Goal: Information Seeking & Learning: Check status

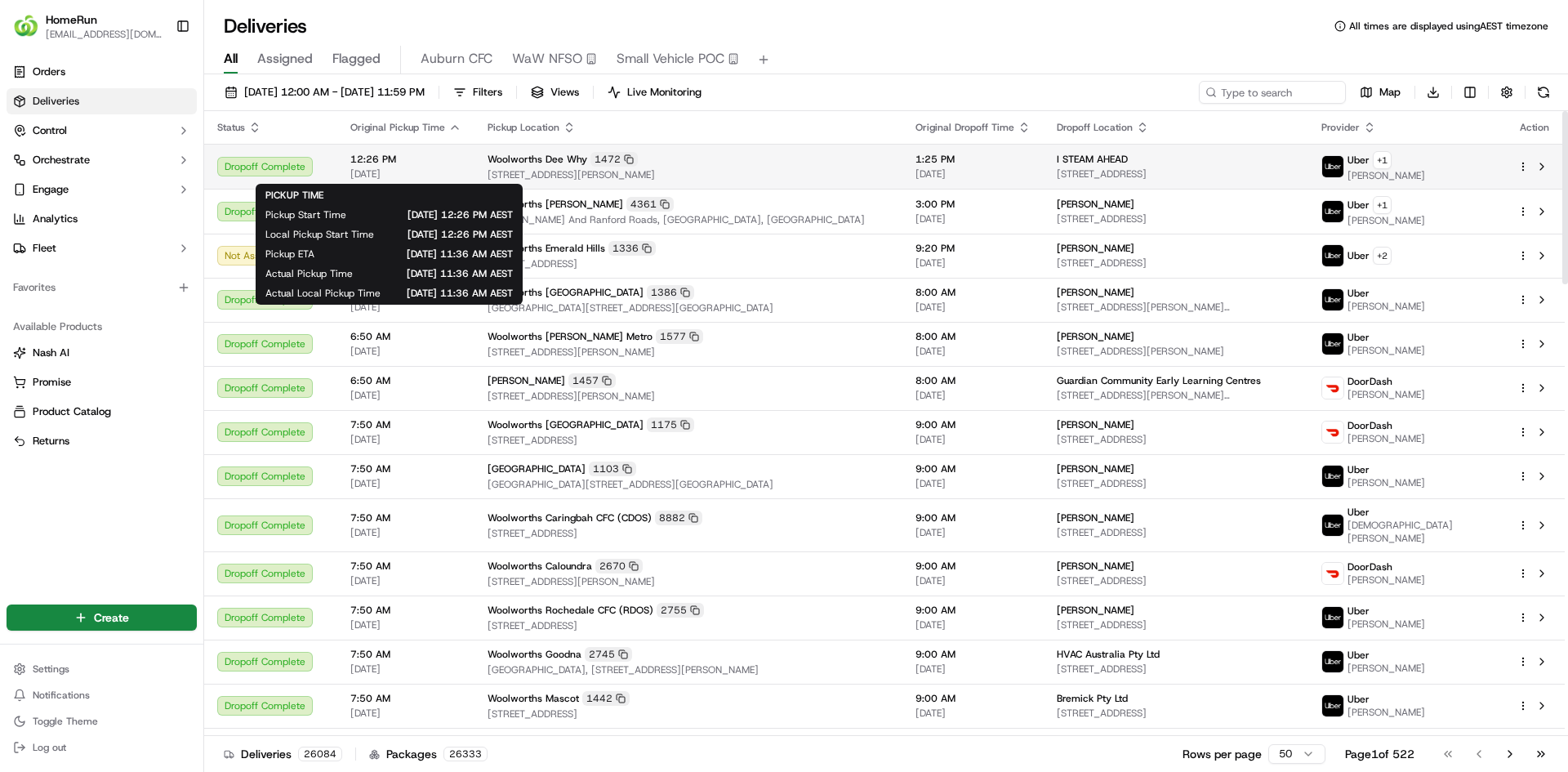
click at [410, 164] on span "12:26 PM" at bounding box center [406, 158] width 111 height 13
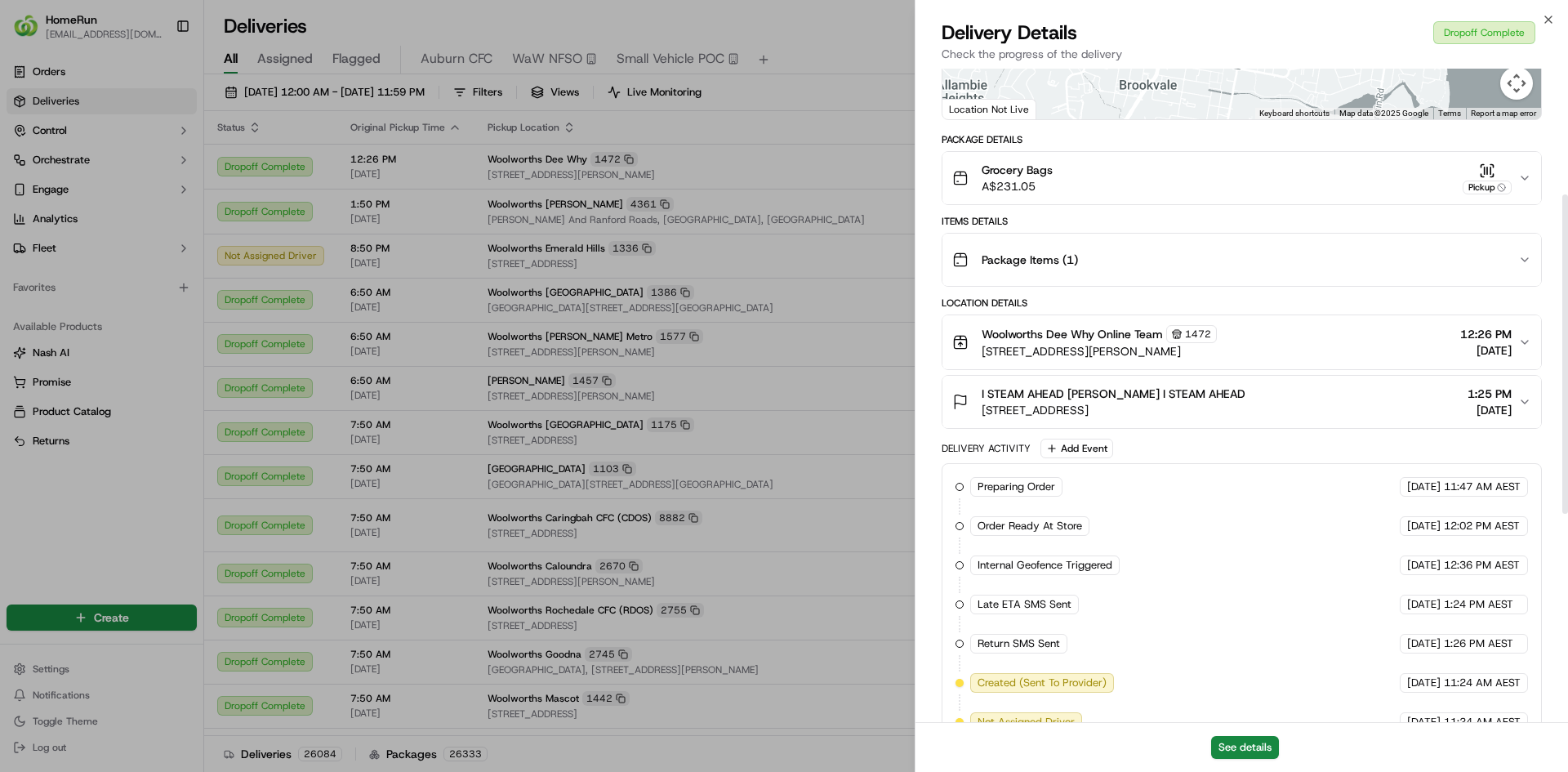
scroll to position [258, 0]
click at [1492, 257] on div "Package Items ( 1 )" at bounding box center [1235, 259] width 566 height 33
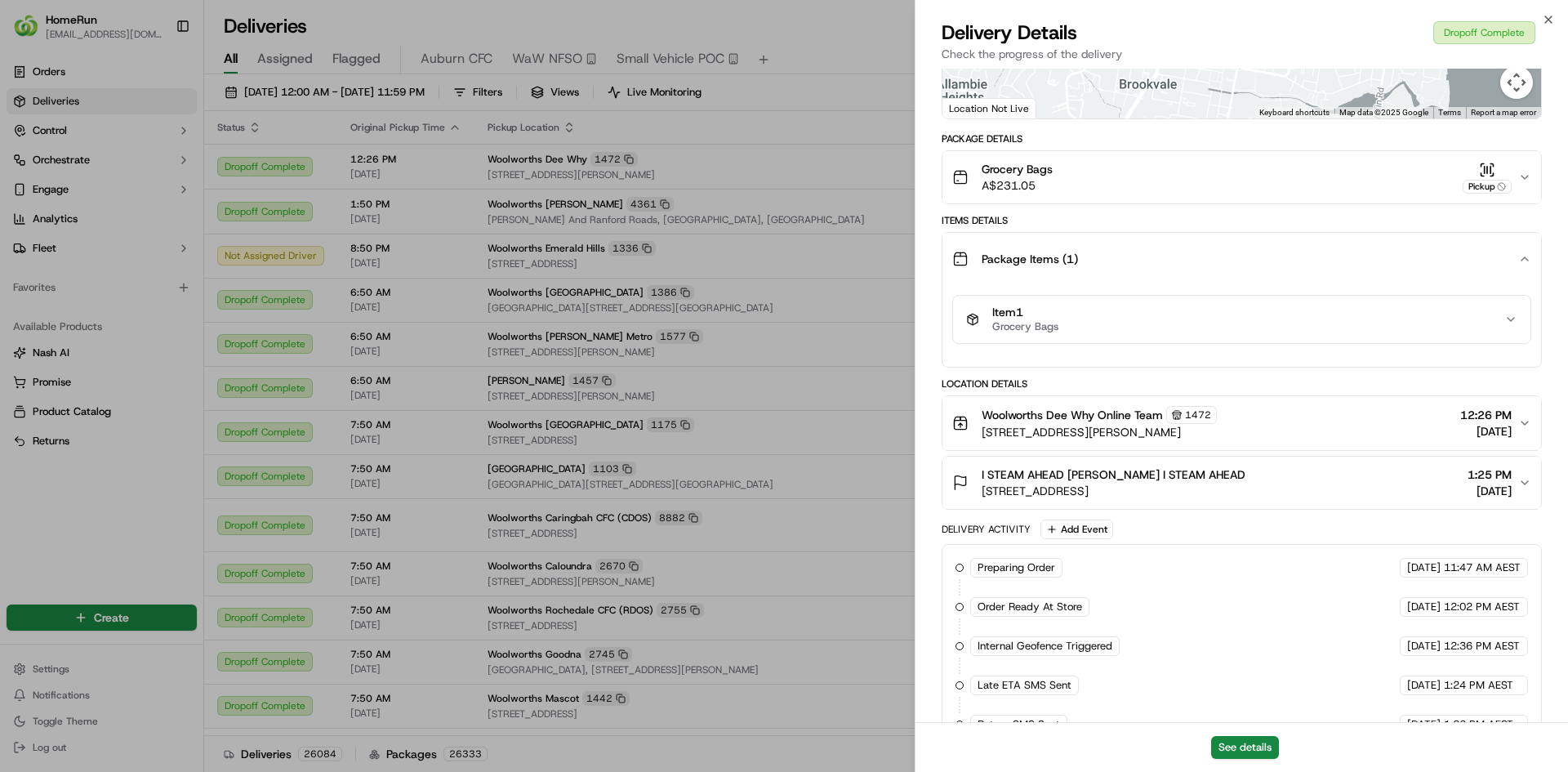
click at [1492, 257] on div "Package Items ( 1 )" at bounding box center [1235, 259] width 566 height 33
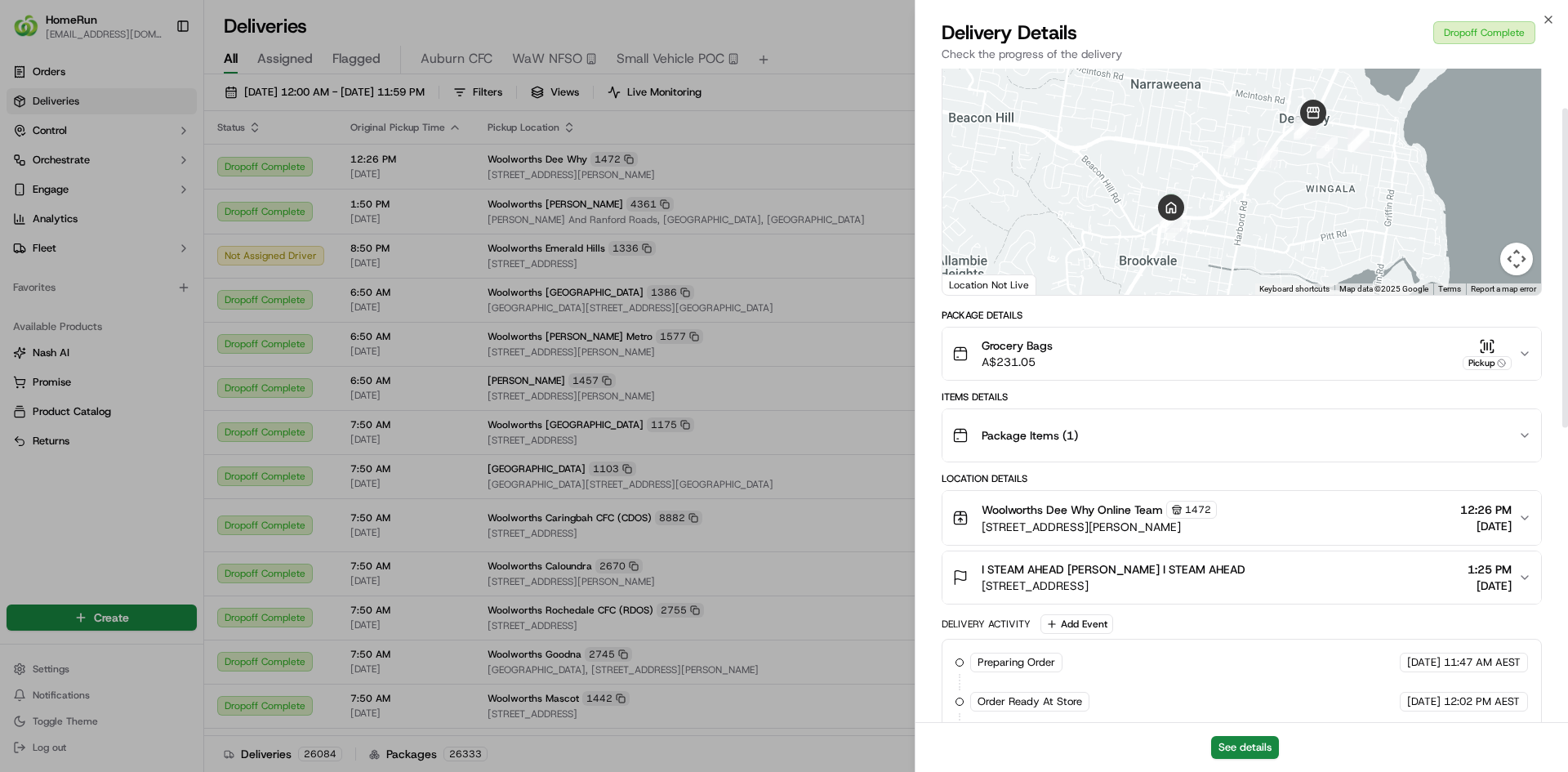
scroll to position [80, 0]
click at [1155, 358] on div "Grocery Bags A$231.05 Pickup" at bounding box center [1235, 355] width 566 height 33
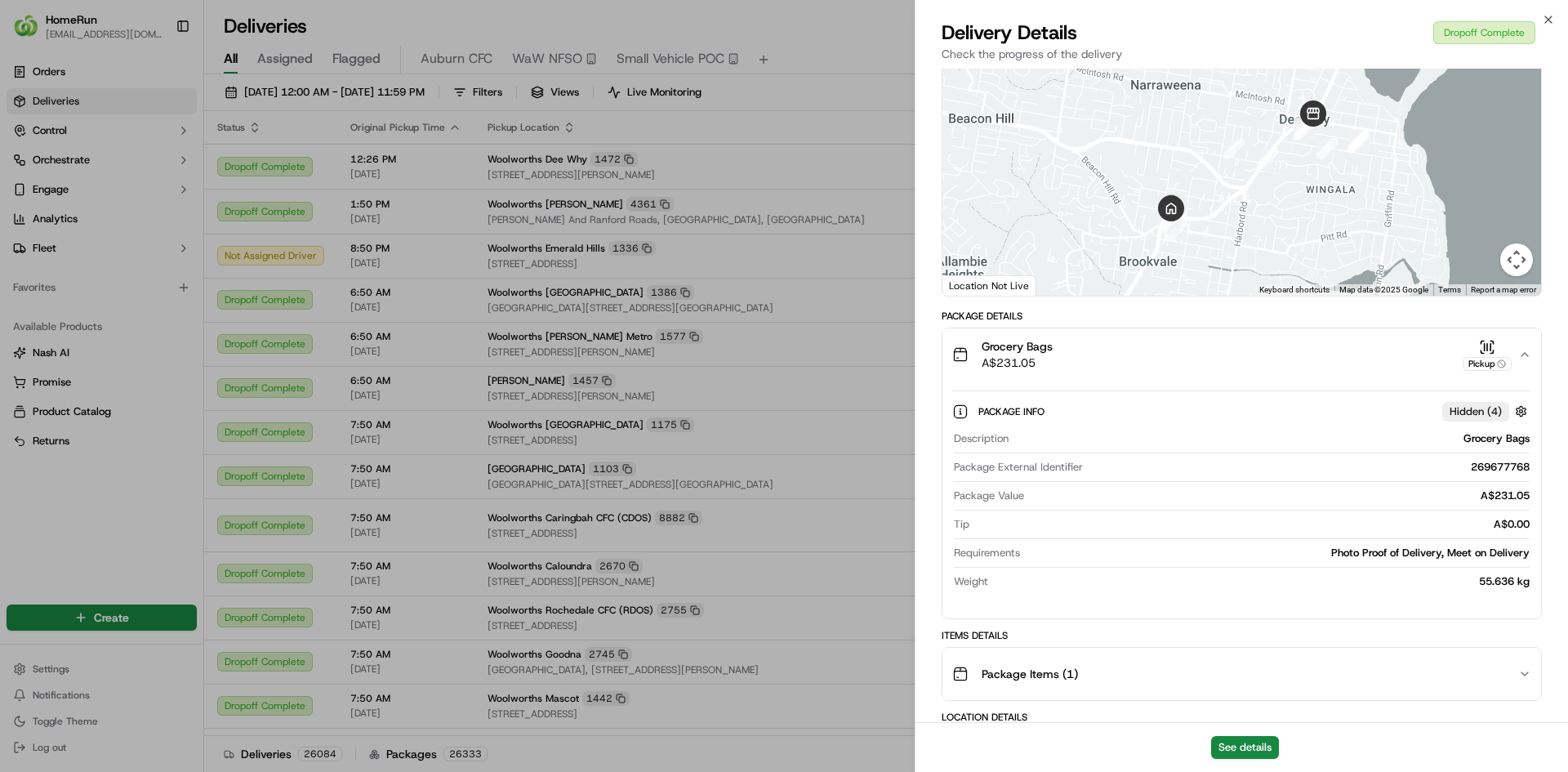
click at [1170, 349] on div "Grocery Bags A$231.05 Pickup" at bounding box center [1235, 355] width 566 height 33
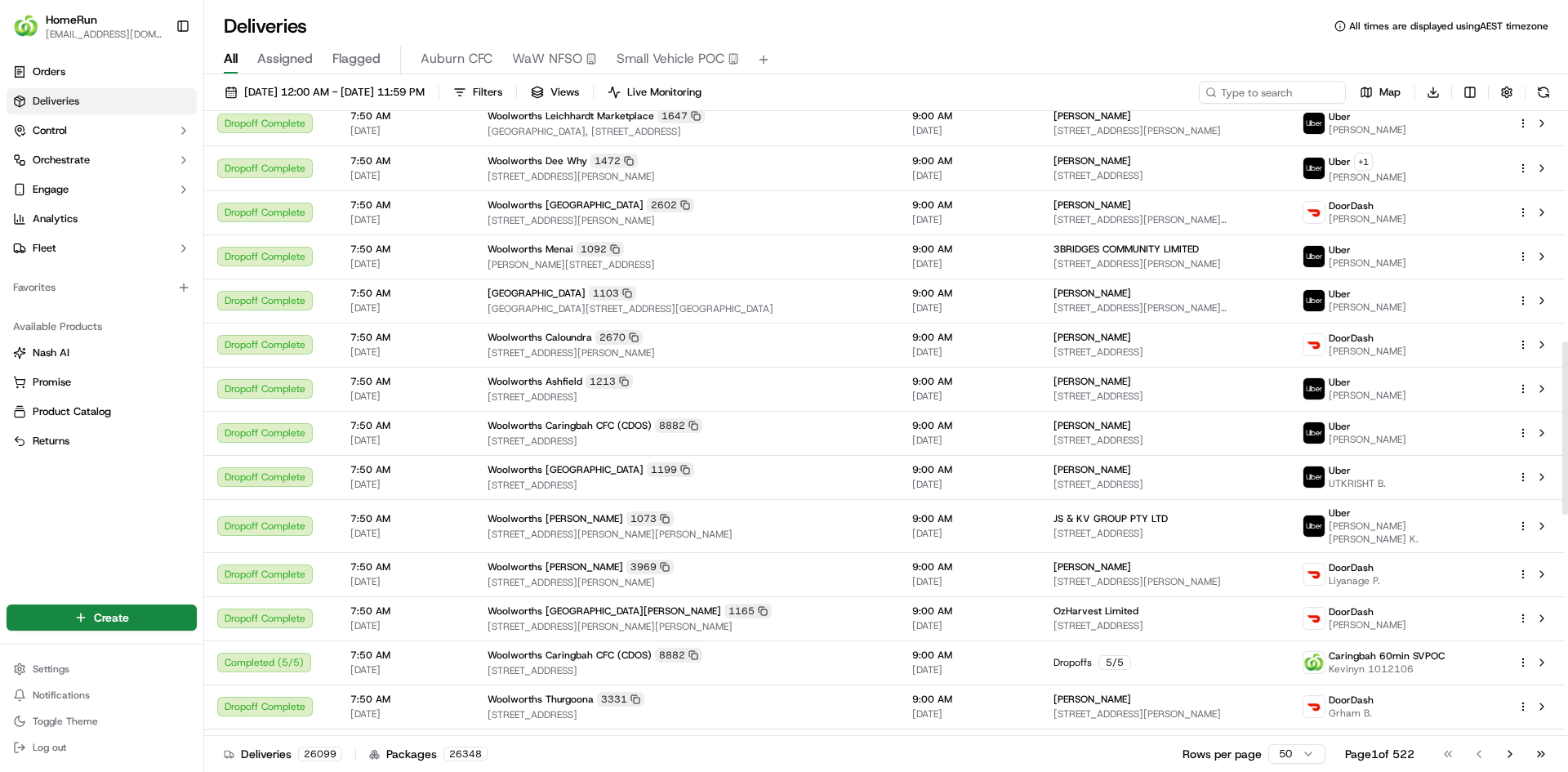
scroll to position [1624, 0]
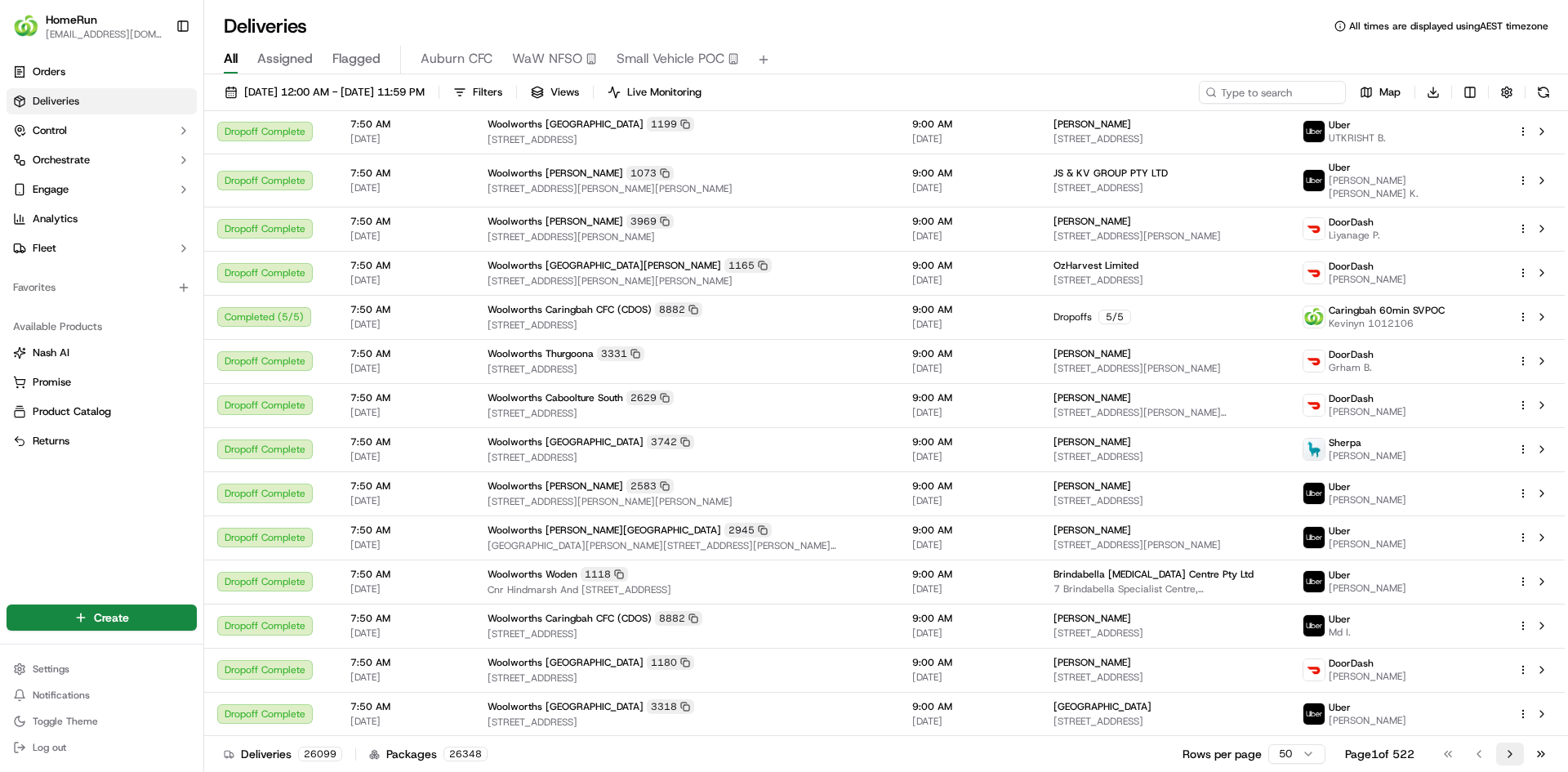
click at [1506, 758] on button "Go to next page" at bounding box center [1510, 754] width 28 height 23
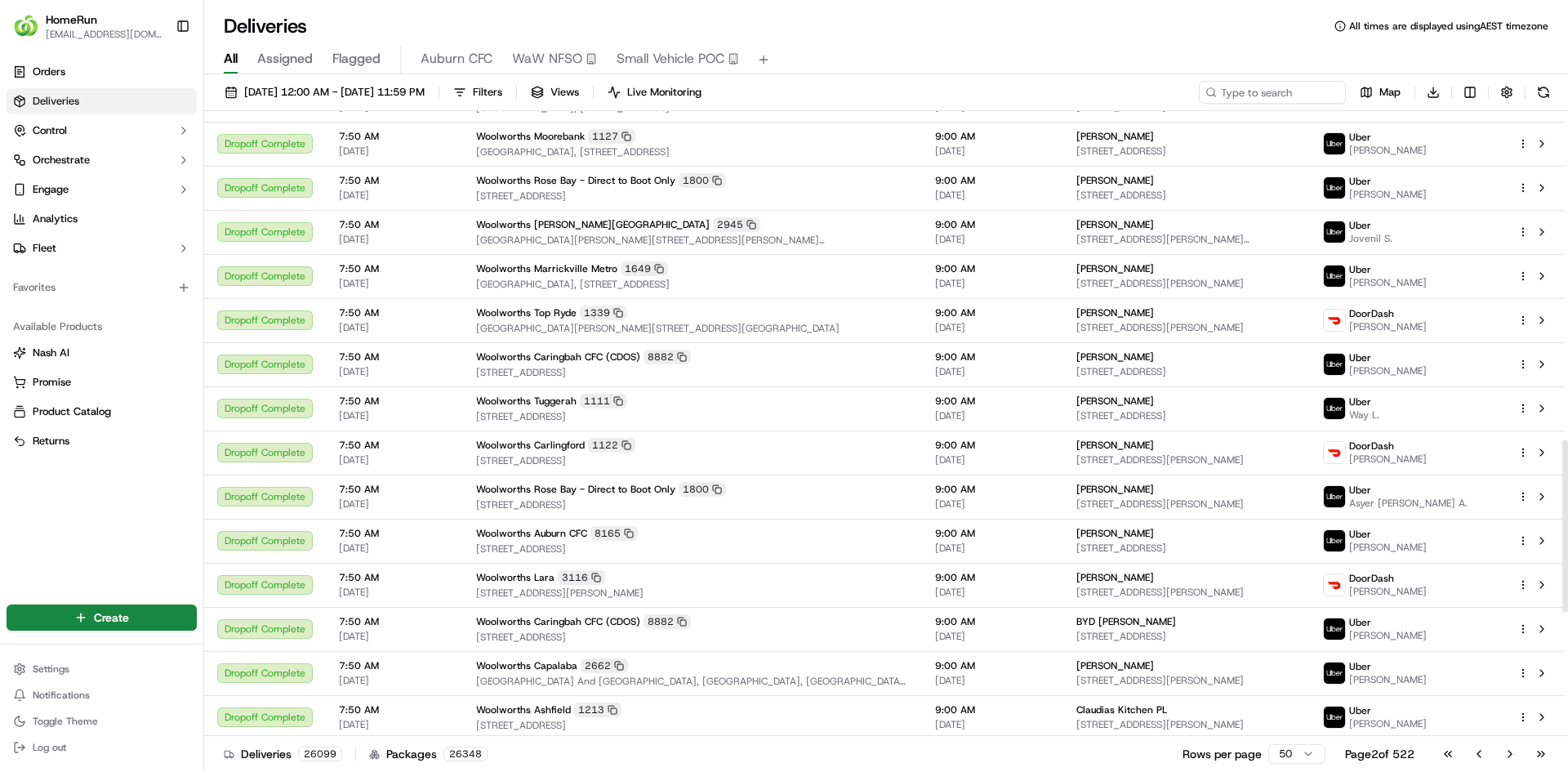
scroll to position [1642, 0]
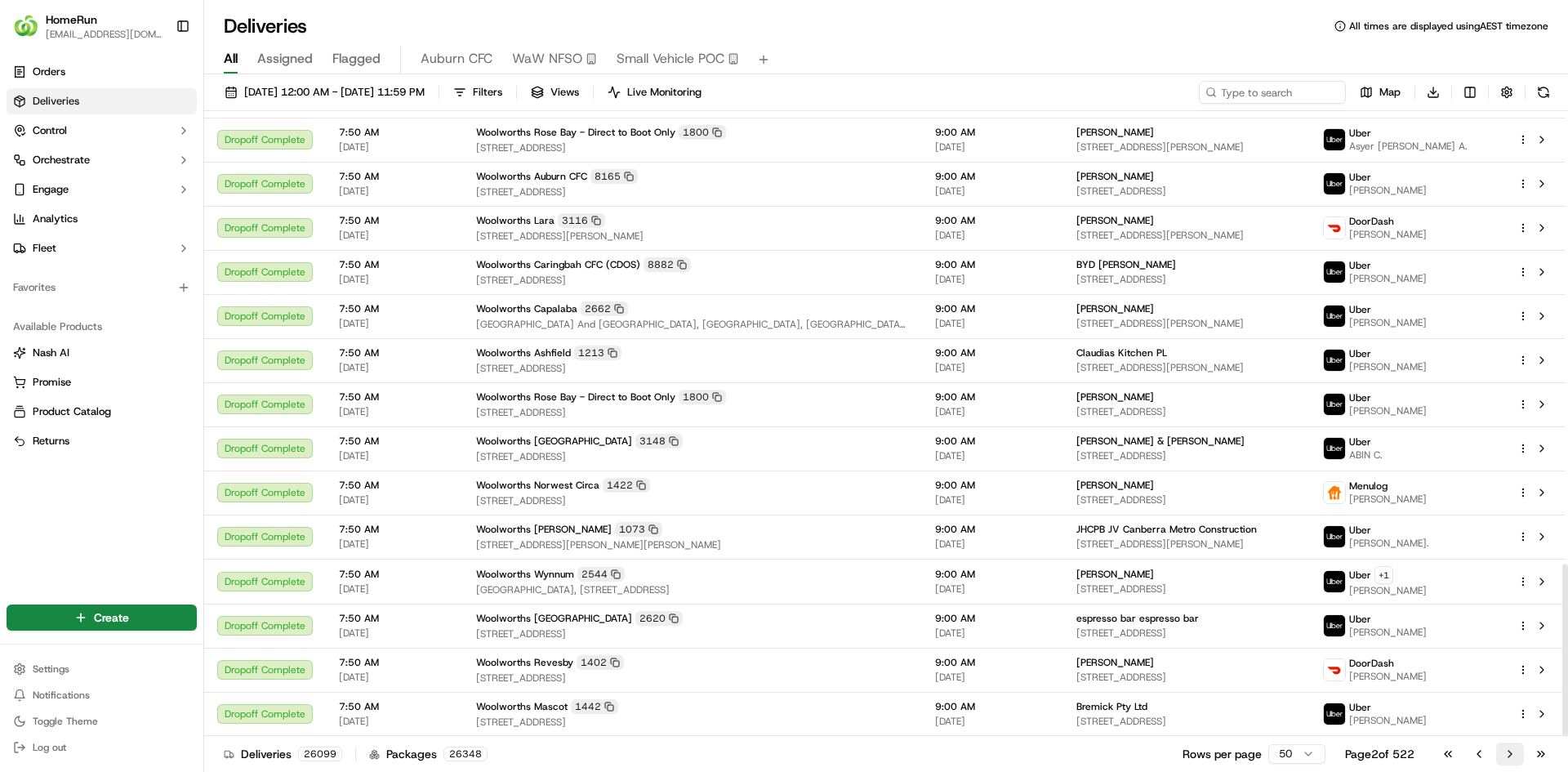
click at [1511, 760] on button "Go to next page" at bounding box center [1510, 754] width 28 height 23
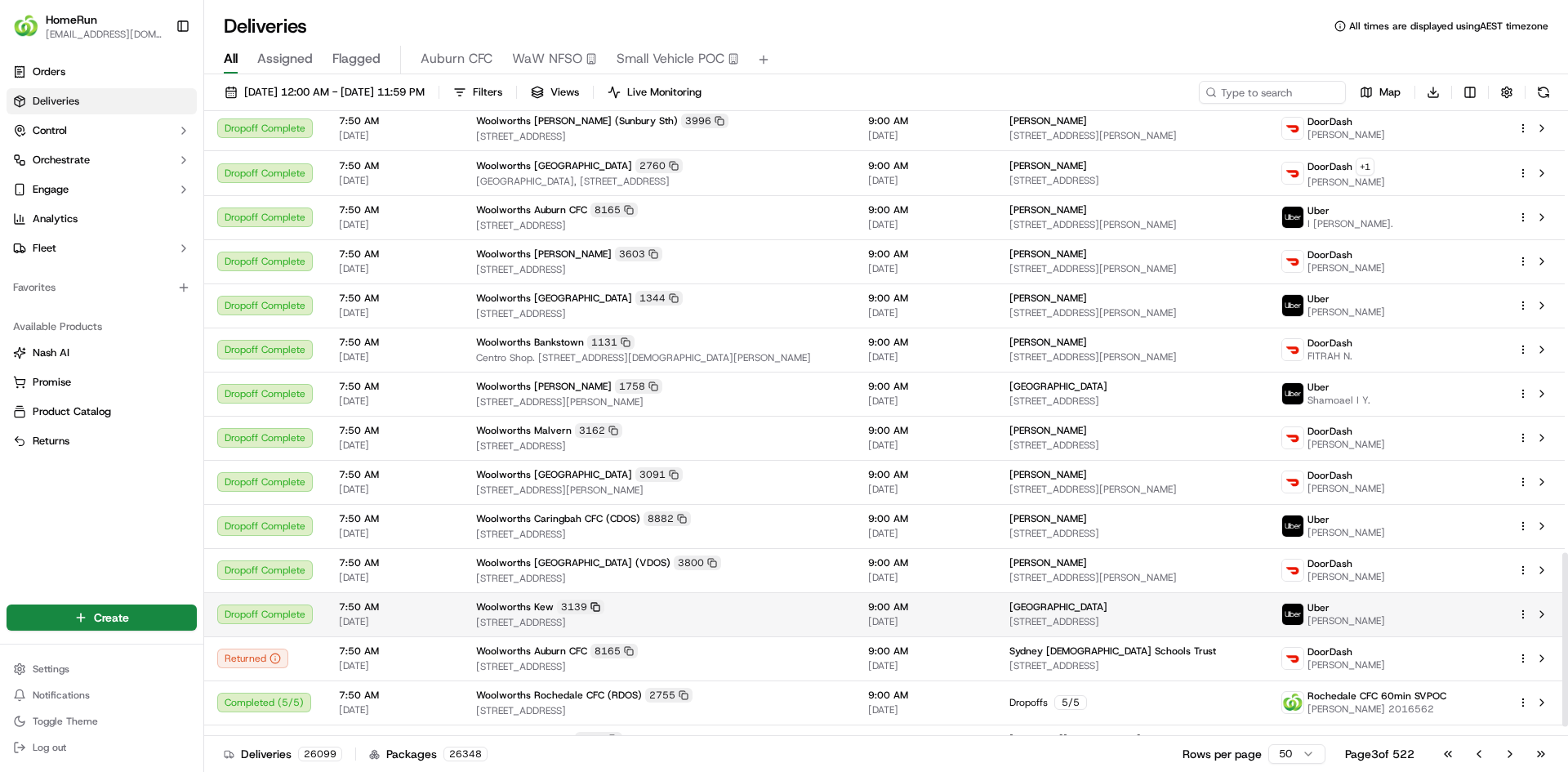
scroll to position [1614, 0]
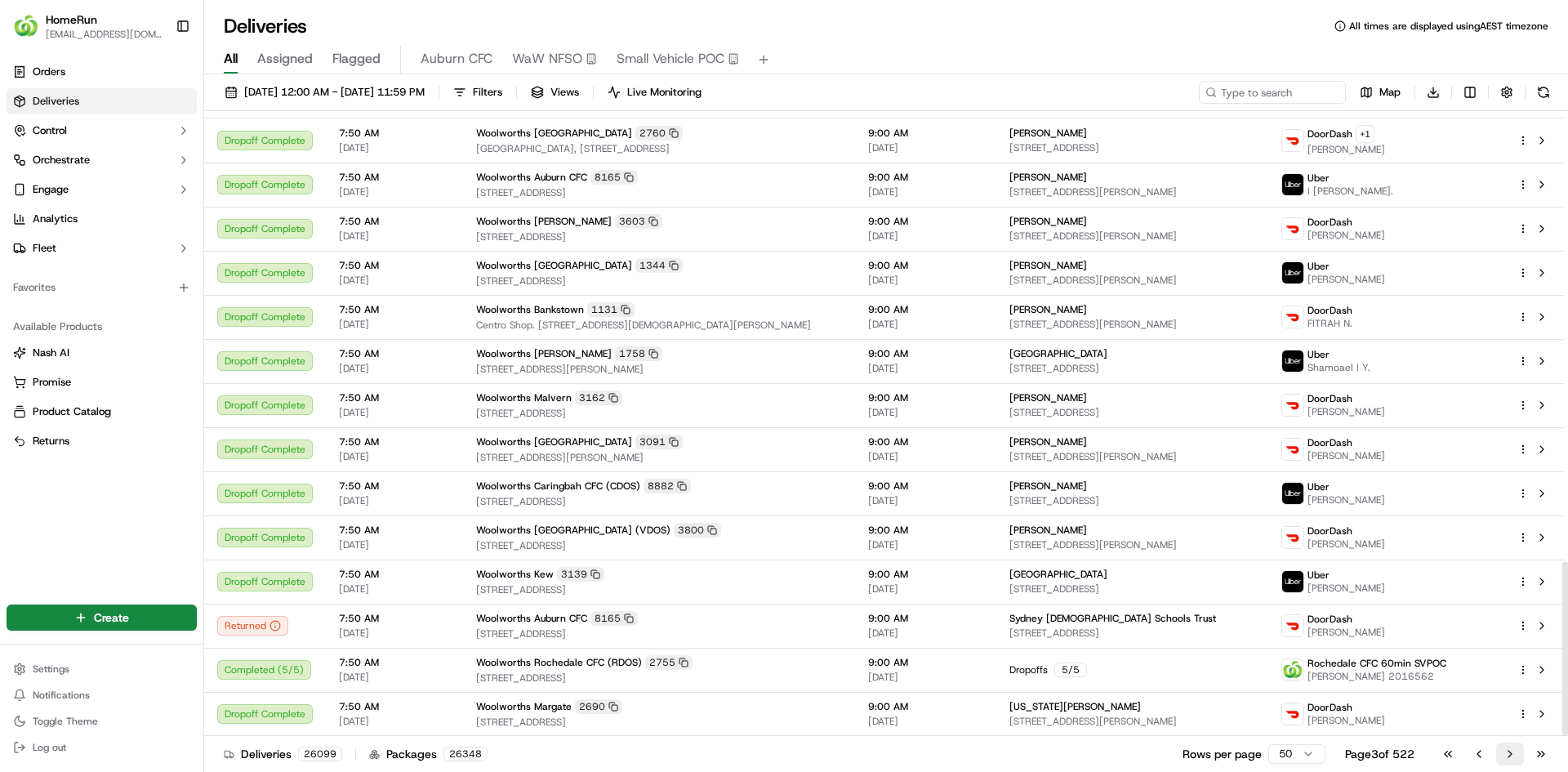
click at [1505, 757] on button "Go to next page" at bounding box center [1510, 754] width 28 height 23
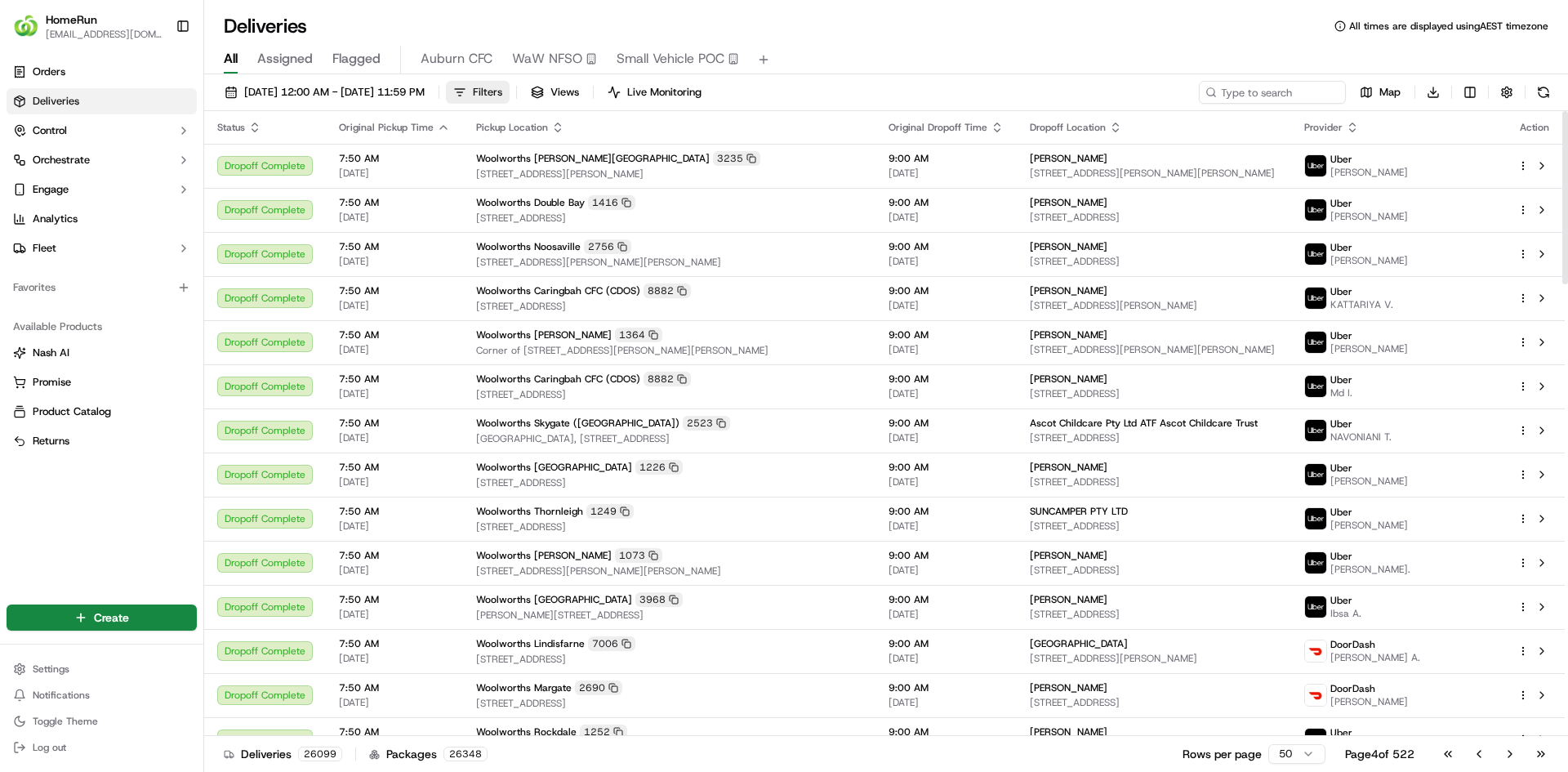
click at [503, 90] on span "Filters" at bounding box center [487, 92] width 29 height 15
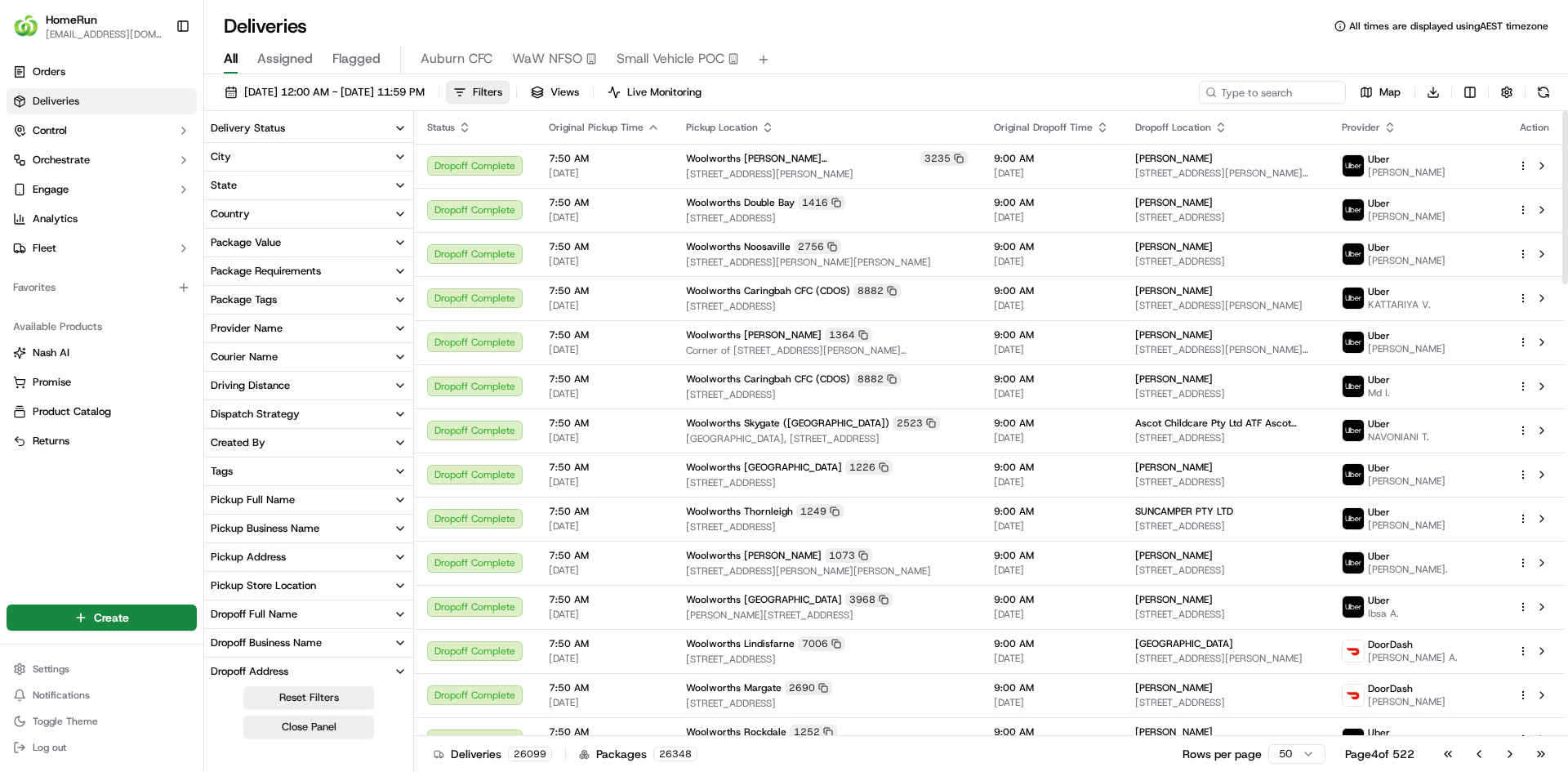
click at [284, 298] on button "Package Tags" at bounding box center [309, 300] width 210 height 28
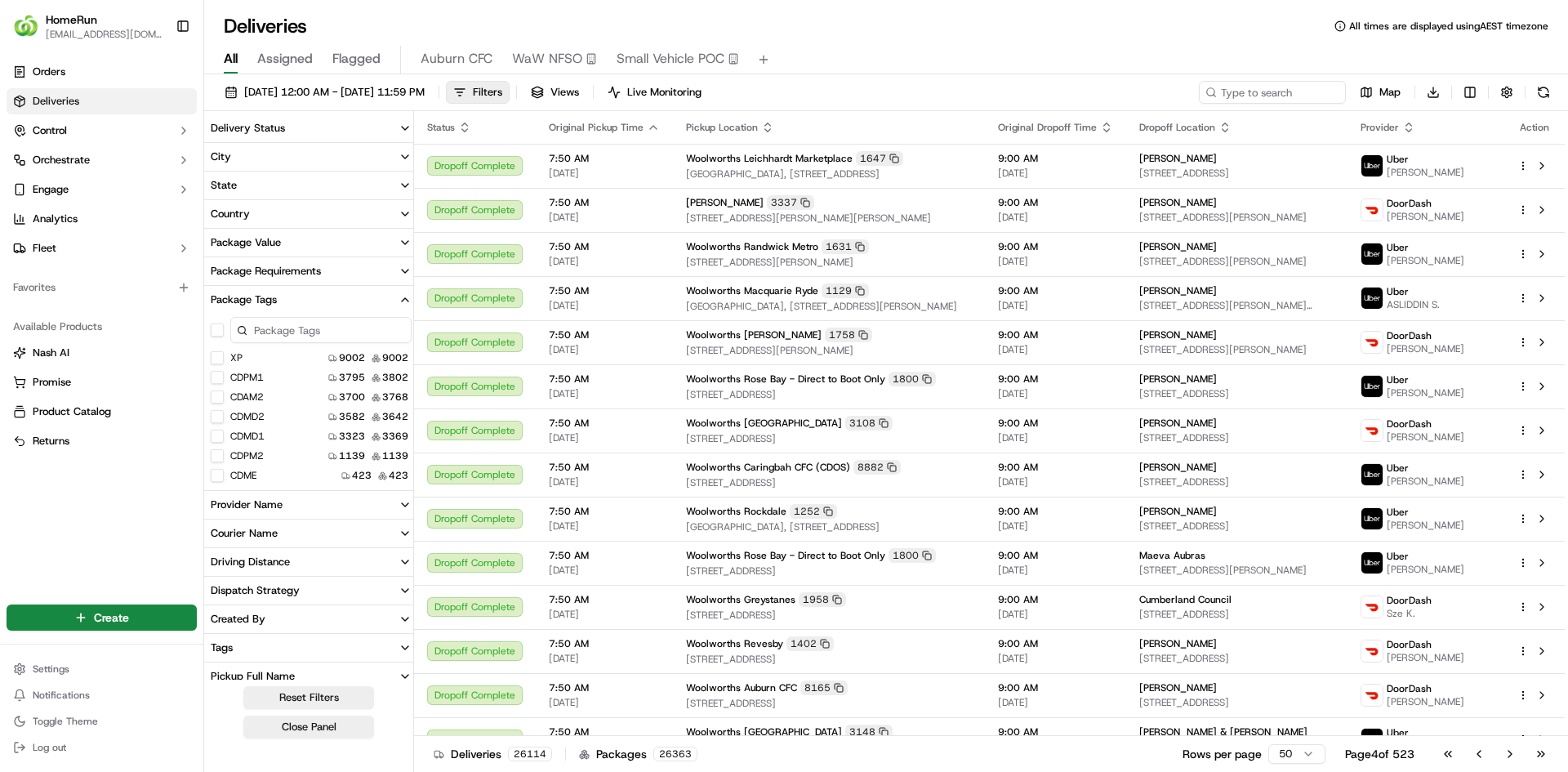
click at [214, 362] on button "XP" at bounding box center [216, 357] width 13 height 13
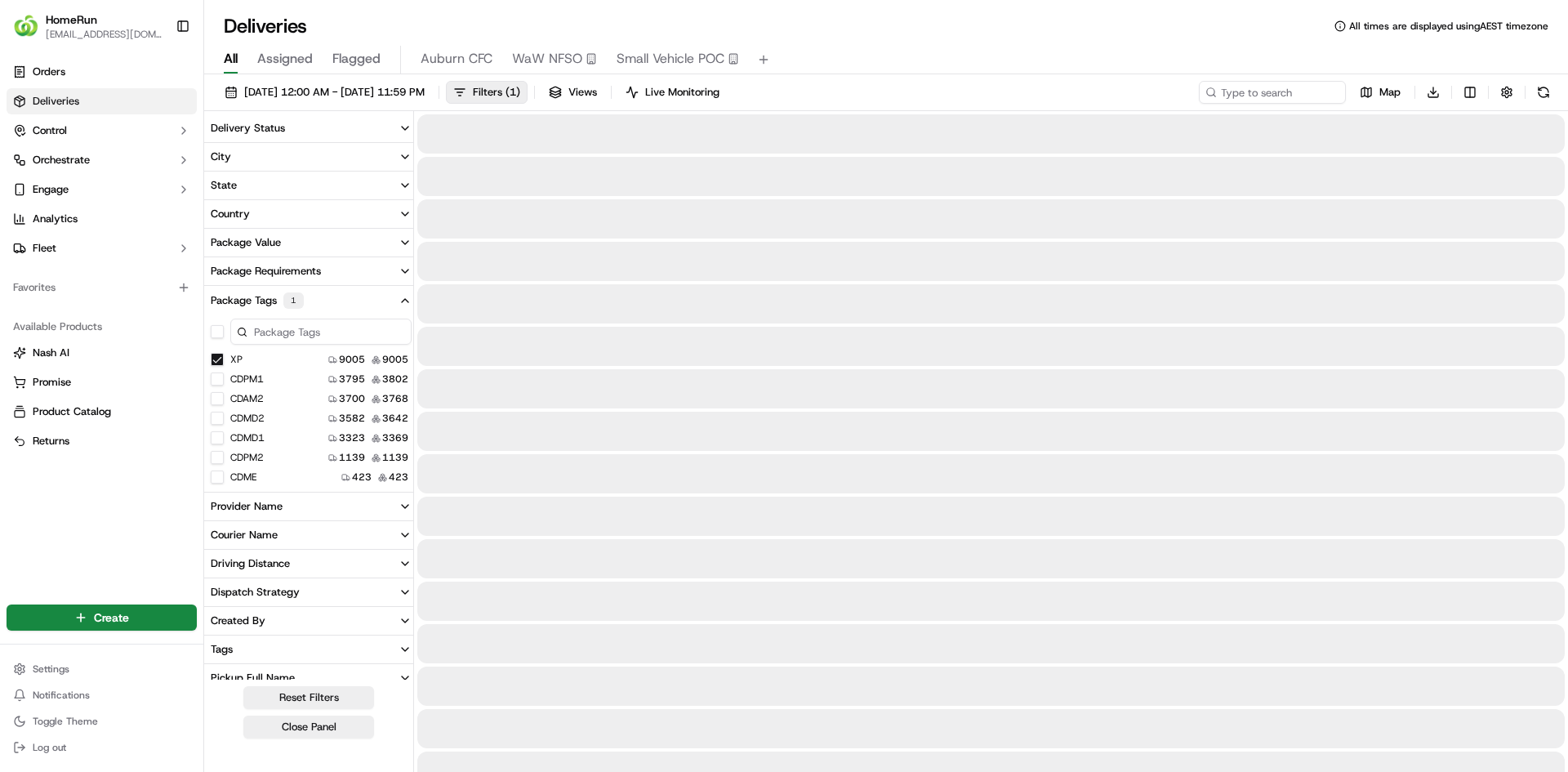
click at [273, 301] on div "Package Tags 1" at bounding box center [257, 300] width 93 height 16
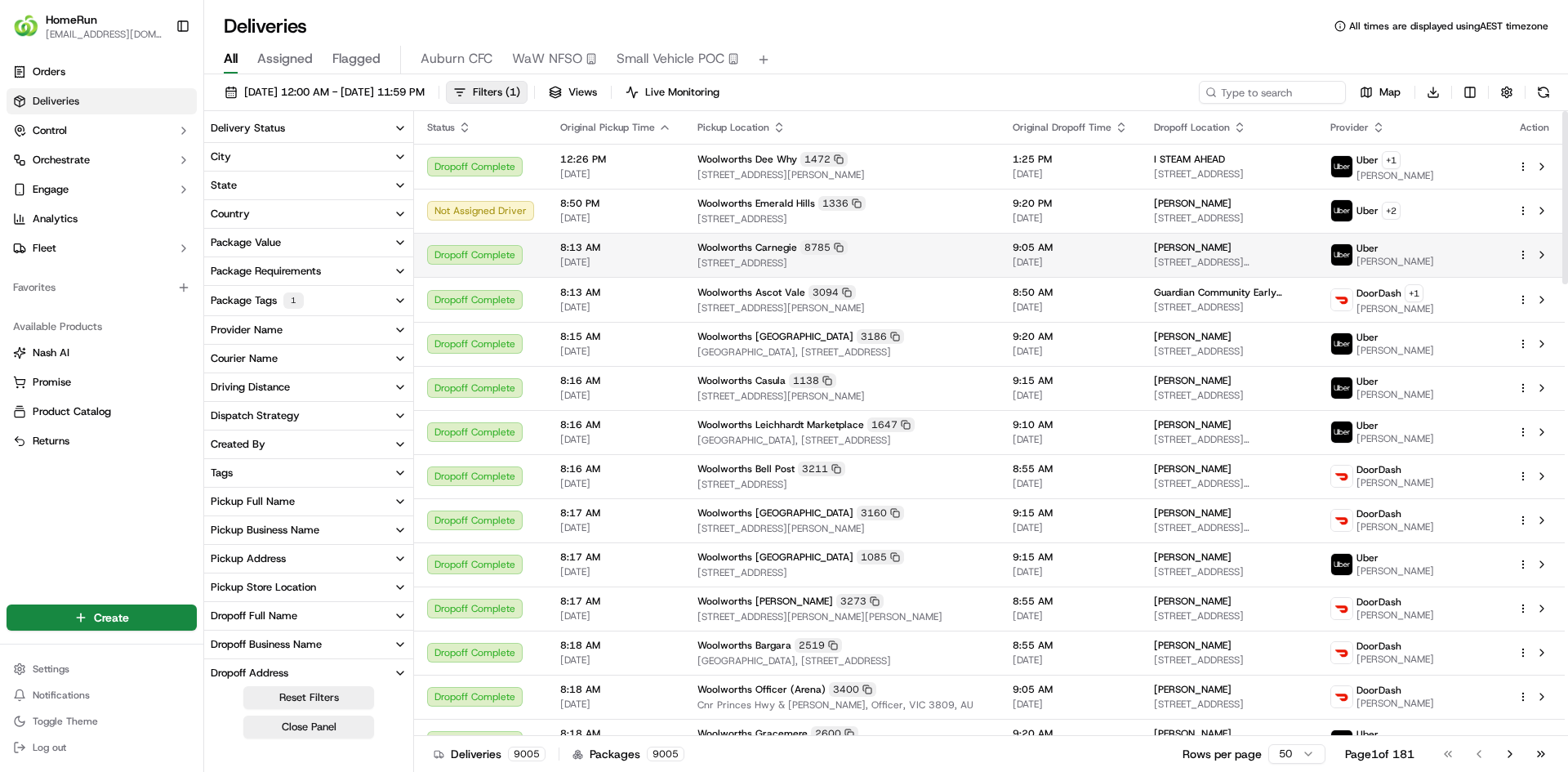
click at [608, 256] on span "[DATE]" at bounding box center [616, 262] width 111 height 13
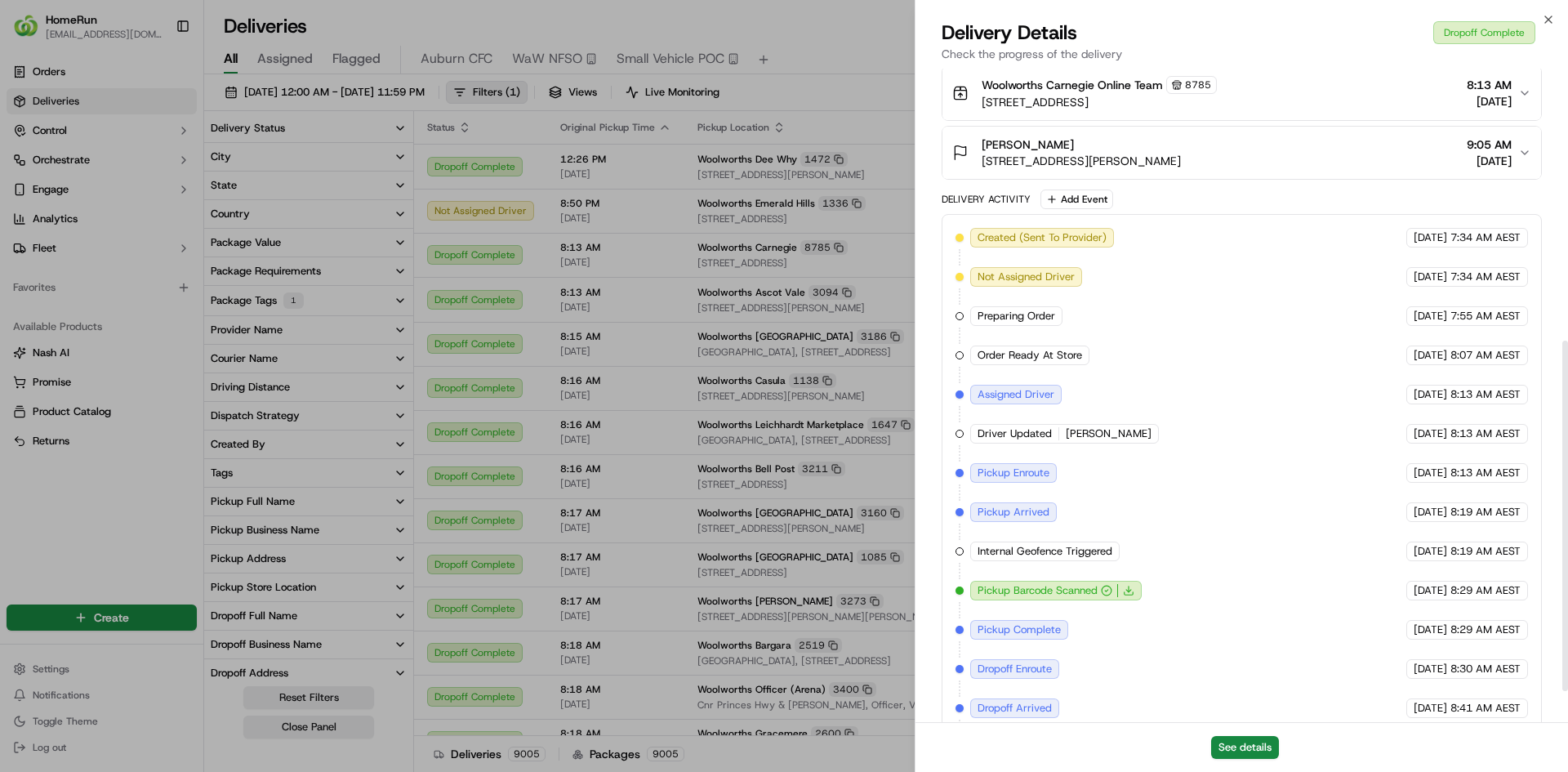
scroll to position [508, 0]
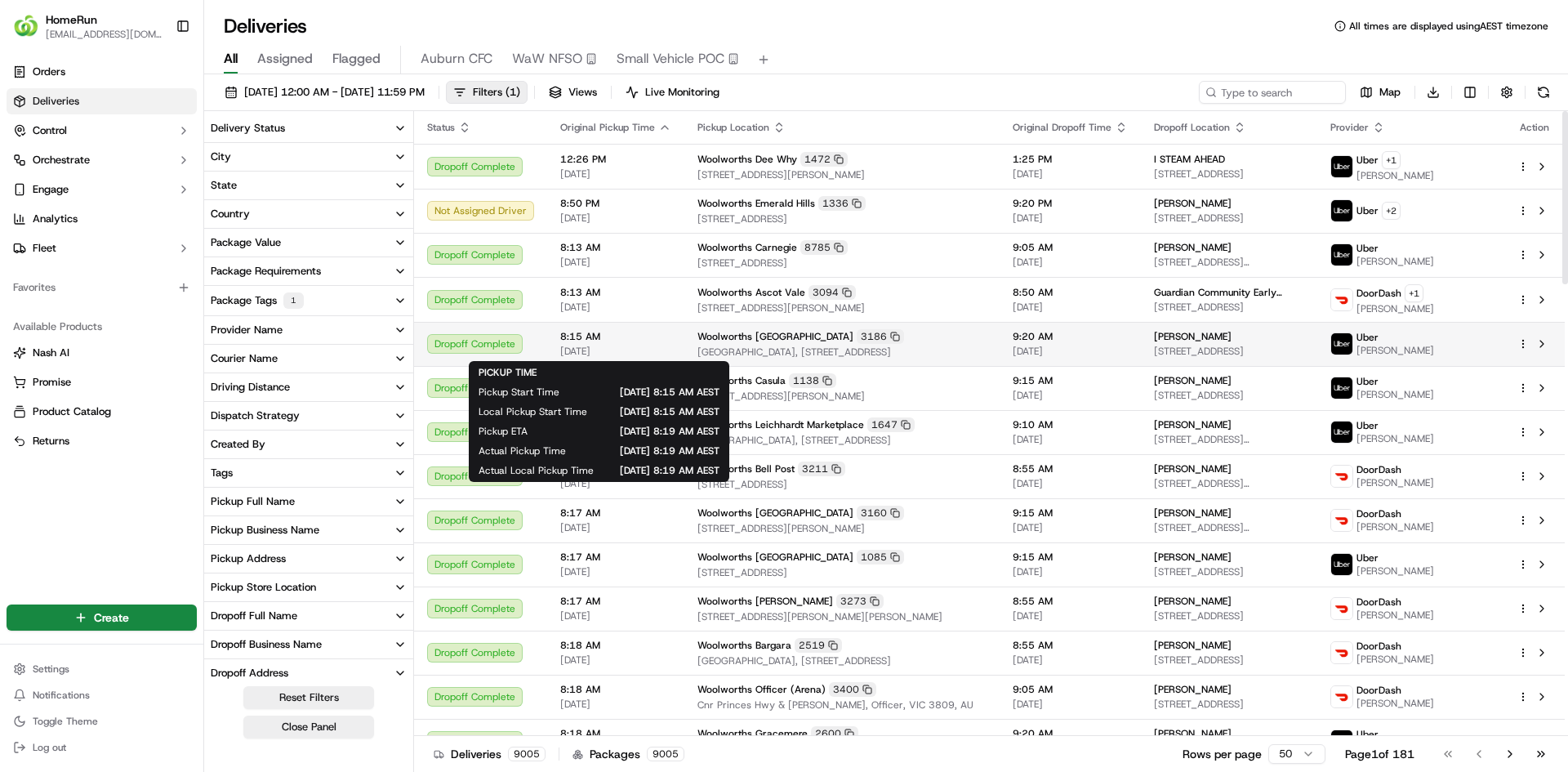
click at [619, 348] on span "[DATE]" at bounding box center [616, 350] width 111 height 13
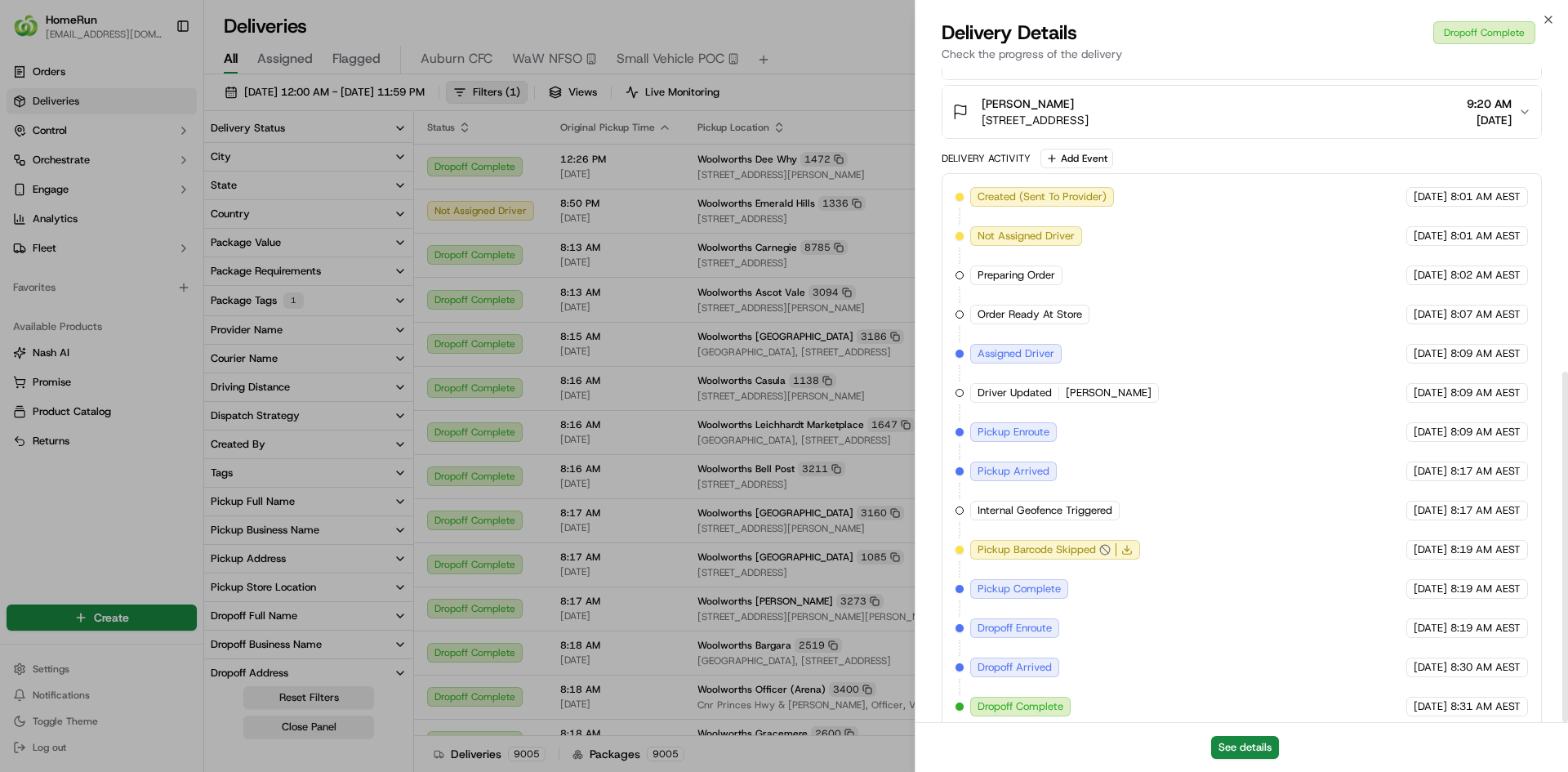
scroll to position [565, 0]
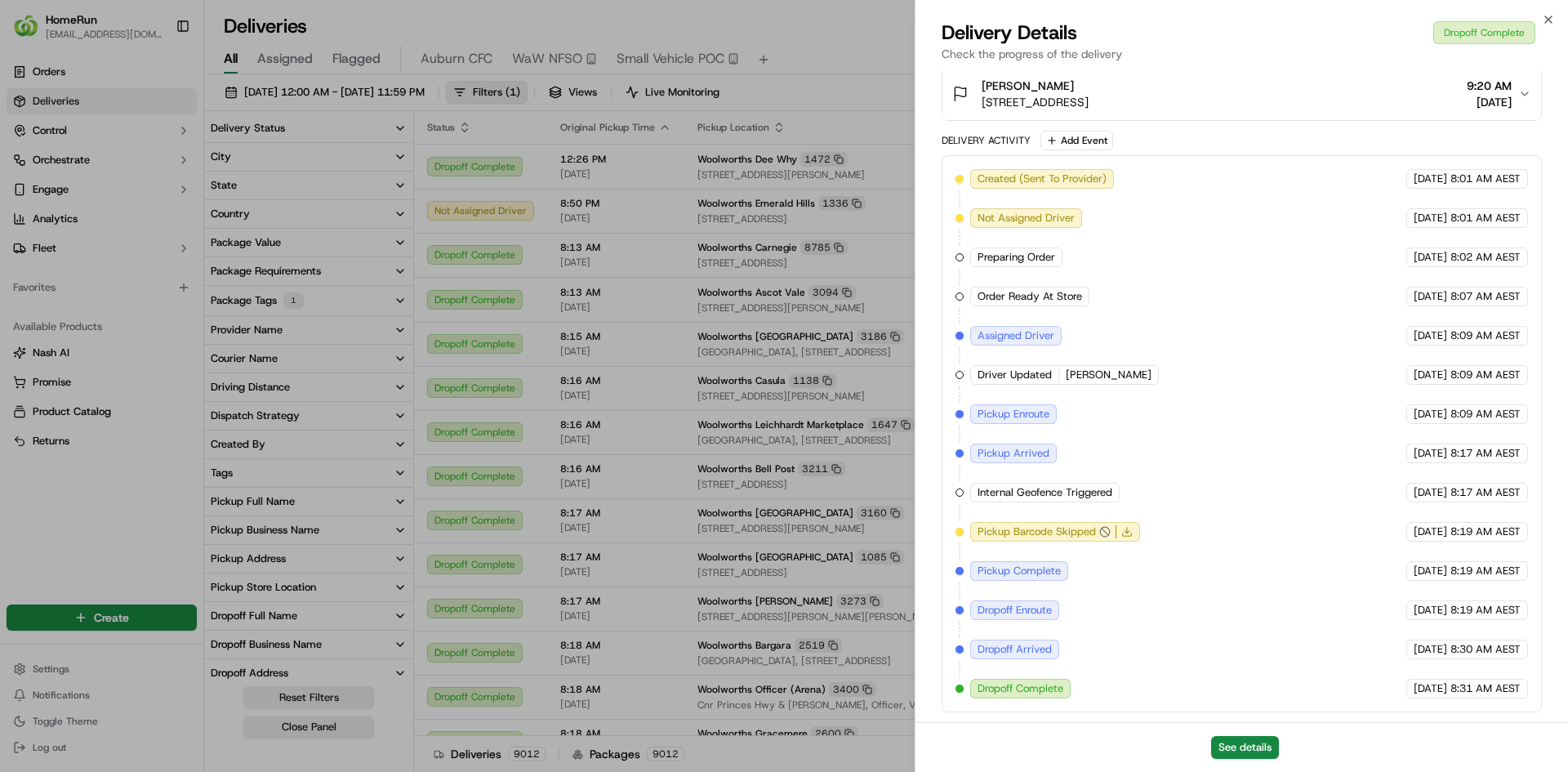
drag, startPoint x: 663, startPoint y: 306, endPoint x: 604, endPoint y: 464, distance: 168.7
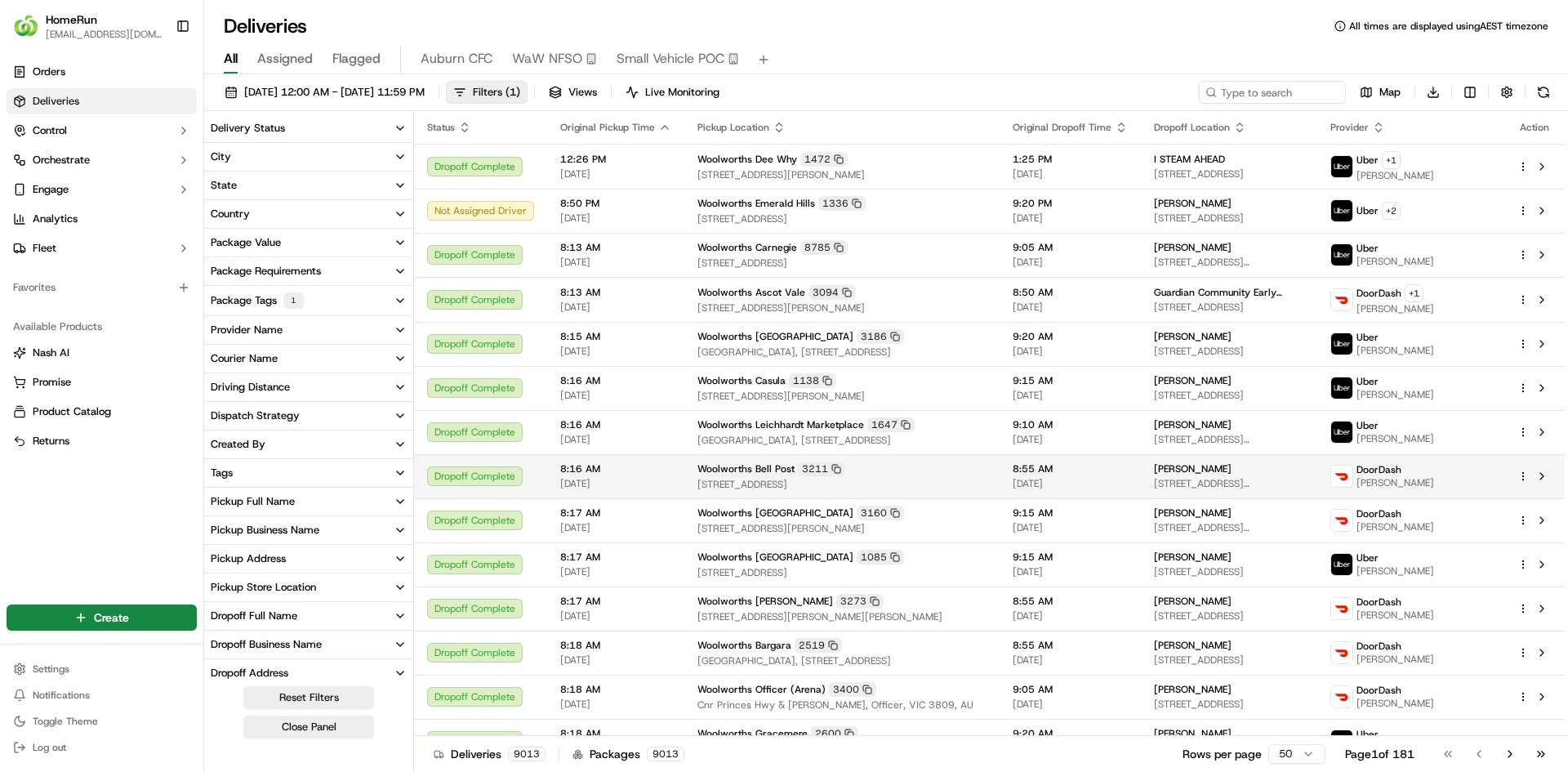
click at [604, 464] on span "8:16 AM" at bounding box center [616, 468] width 111 height 13
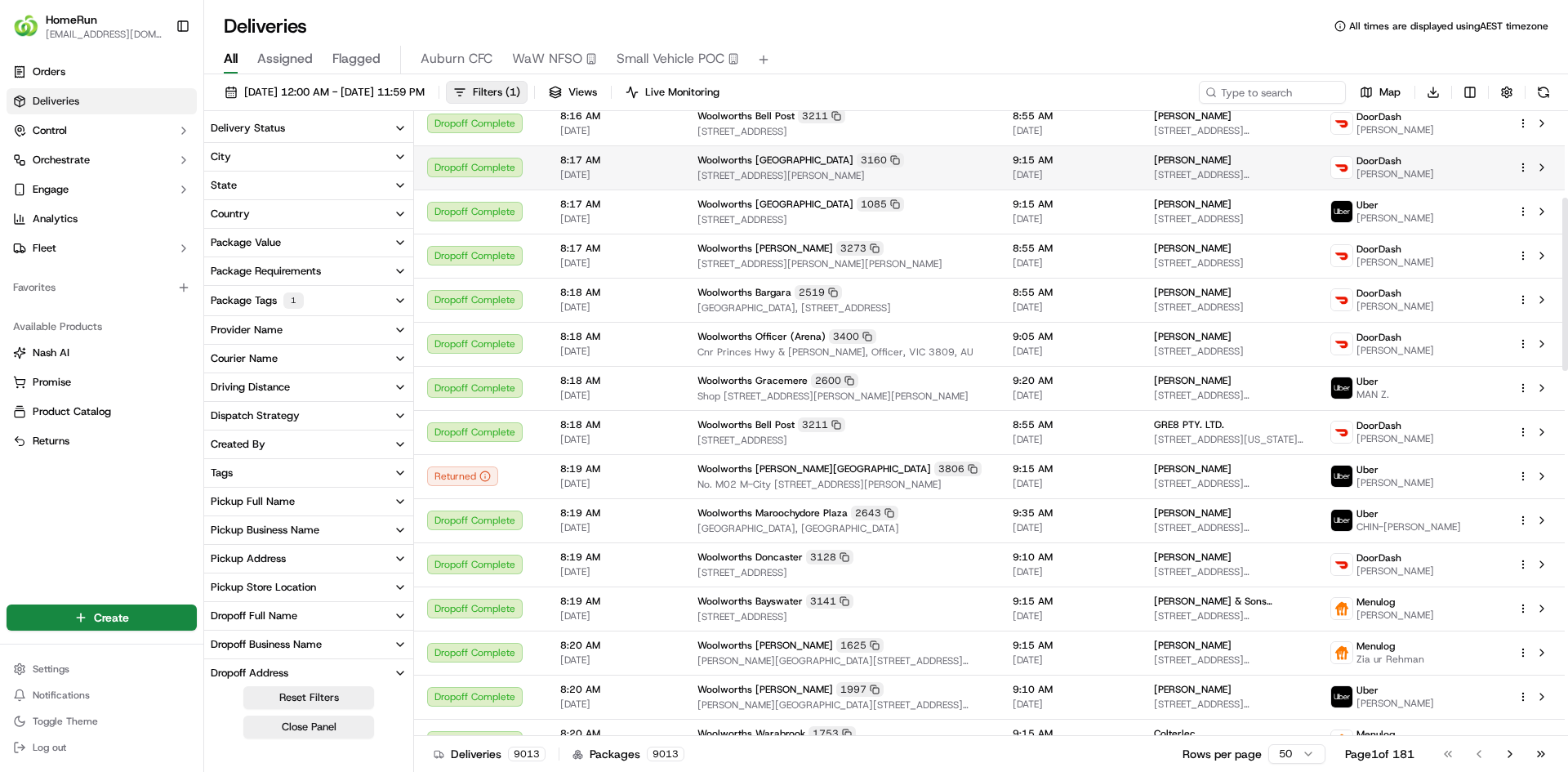
scroll to position [364, 0]
